Goal: Task Accomplishment & Management: Use online tool/utility

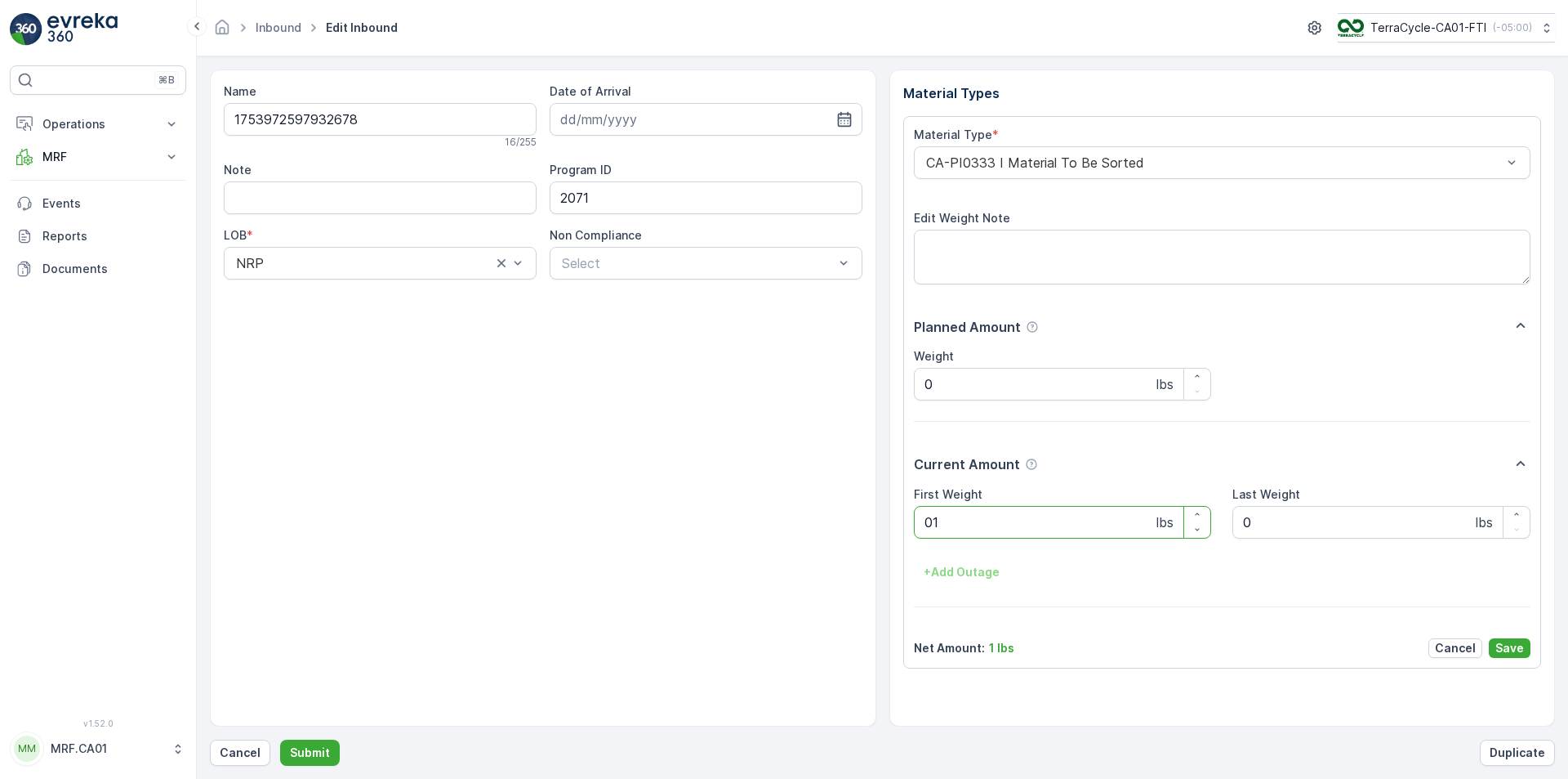
type Weight "014"
click at [280, 740] on button "Submit" at bounding box center [310, 752] width 59 height 26
type Weight "014"
click at [280, 740] on button "Submit" at bounding box center [310, 752] width 59 height 26
type Weight "016"
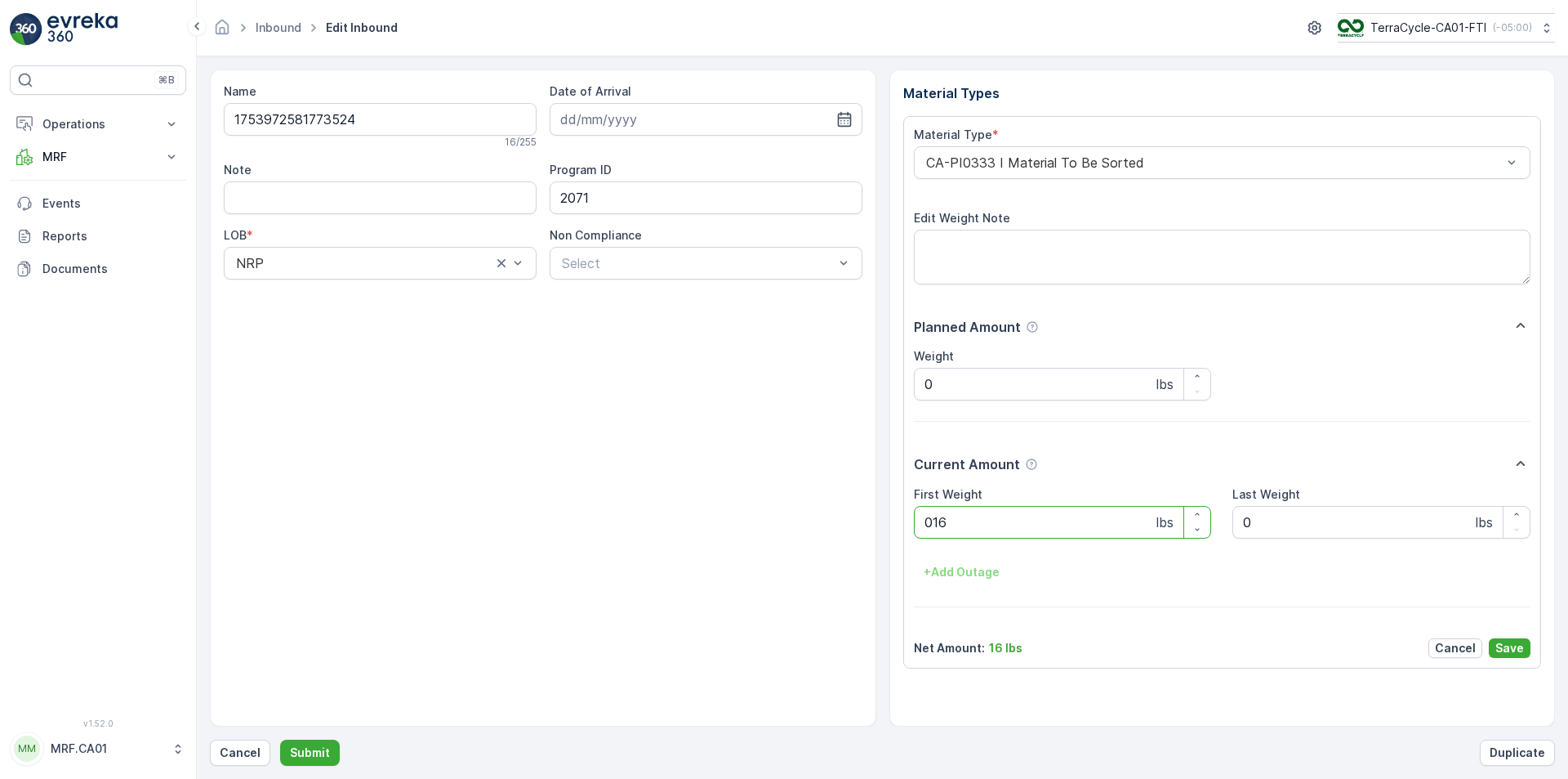
click at [280, 740] on button "Submit" at bounding box center [310, 752] width 59 height 26
type Weight "013"
click at [280, 740] on button "Submit" at bounding box center [310, 752] width 59 height 26
type Weight "015"
click at [280, 740] on button "Submit" at bounding box center [310, 752] width 59 height 26
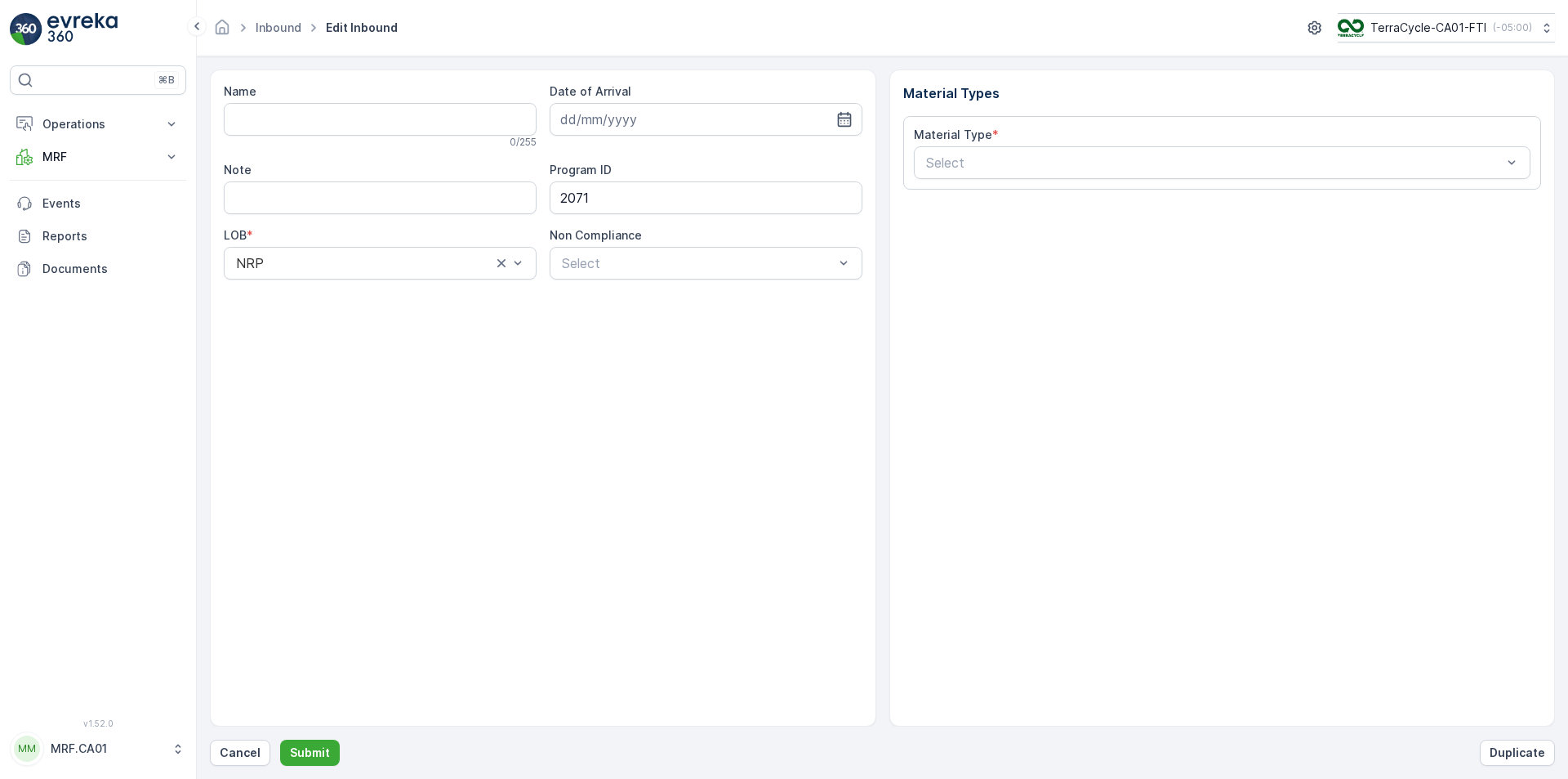
type input "1753972582420611"
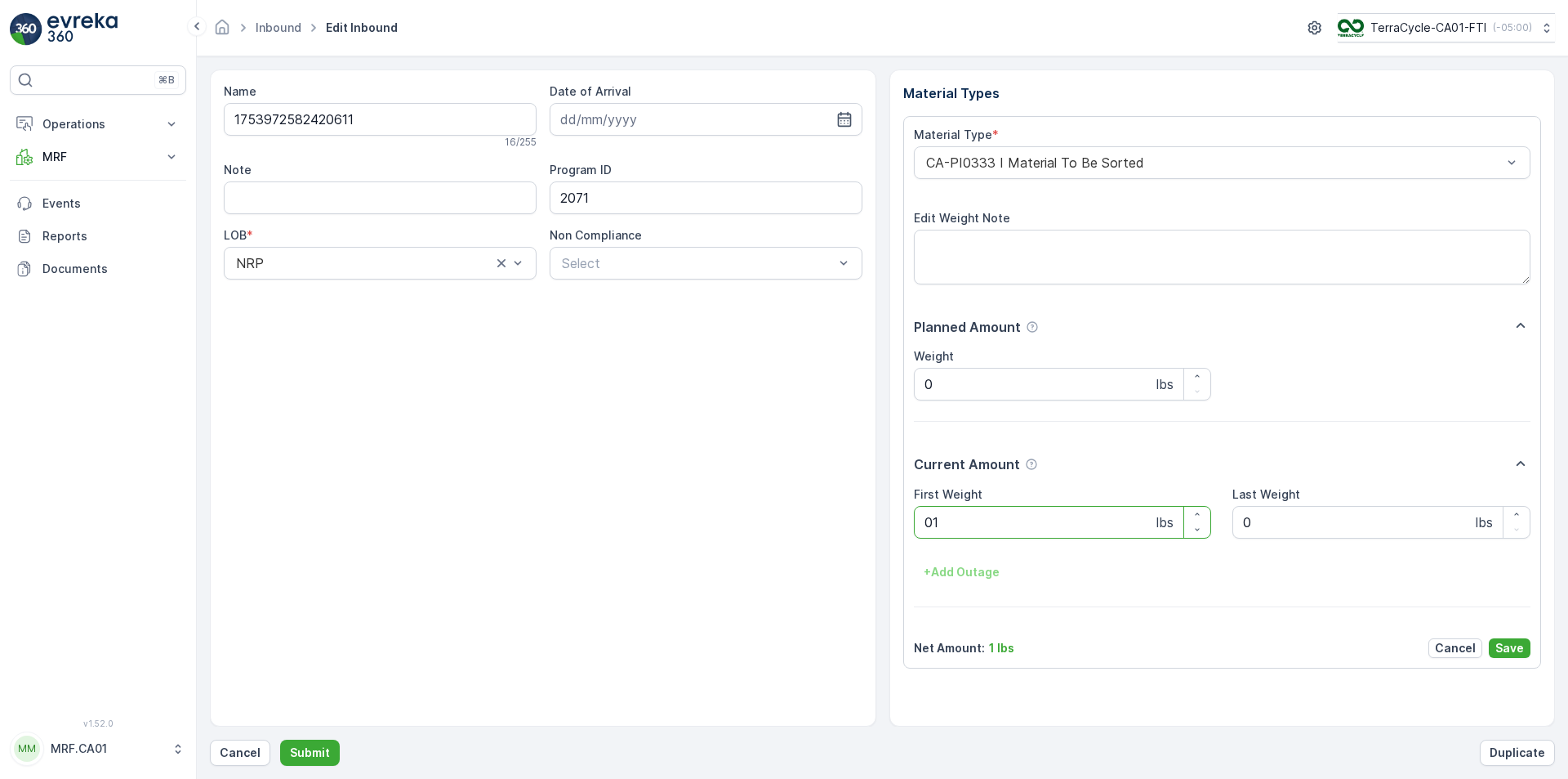
type Weight "017"
click at [280, 740] on button "Submit" at bounding box center [310, 752] width 59 height 26
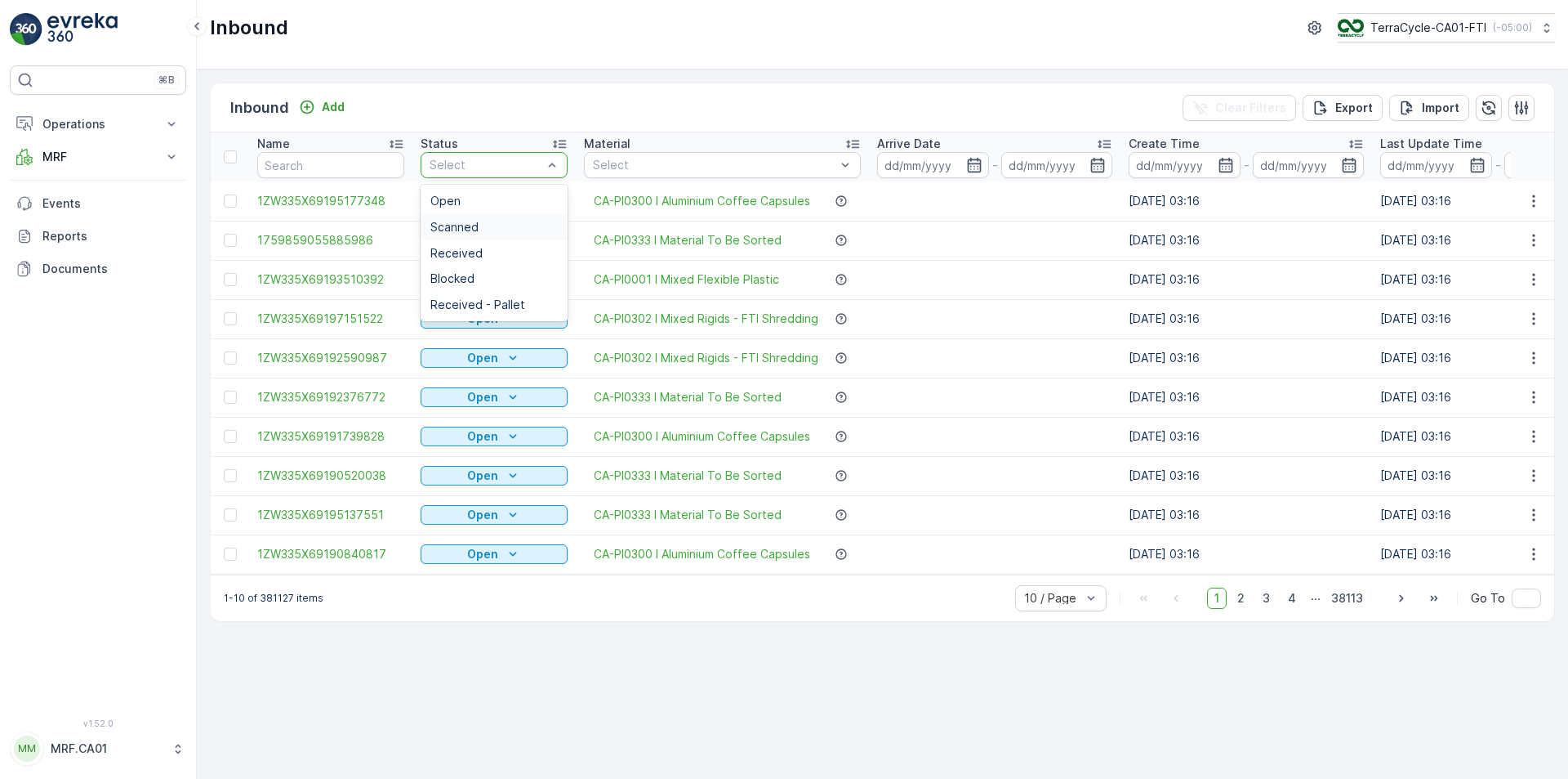
click at [511, 224] on div "Scanned" at bounding box center [494, 227] width 127 height 13
